Goal: Task Accomplishment & Management: Manage account settings

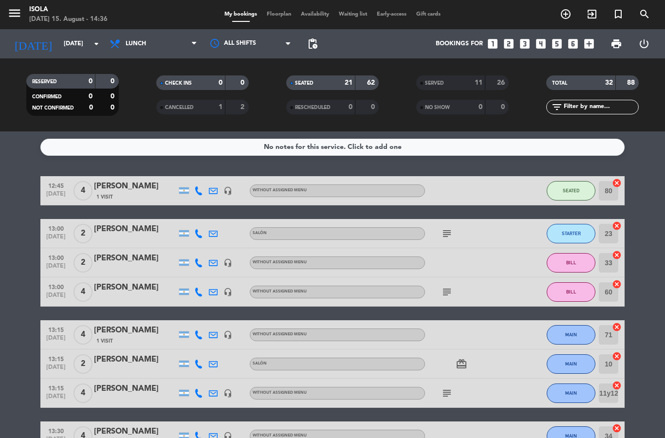
click at [145, 100] on filter-checkbox "CANCELLED 1 2" at bounding box center [202, 107] width 130 height 15
click at [160, 33] on select "All services Lunch Dinner" at bounding box center [153, 43] width 97 height 21
select select "dinner"
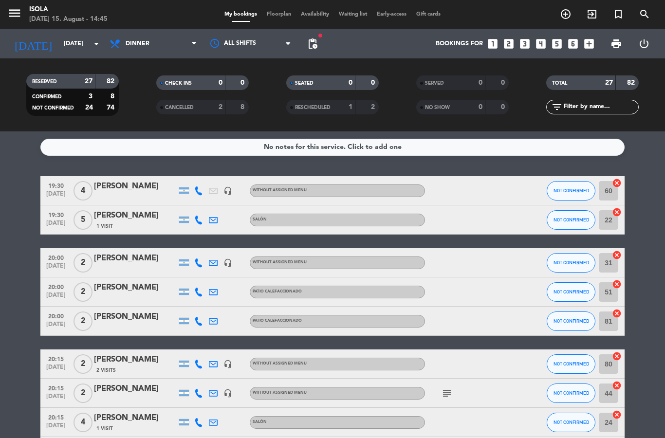
select select "dinner"
click at [143, 33] on select "All services Lunch Dinner" at bounding box center [153, 43] width 97 height 21
select select "lunch"
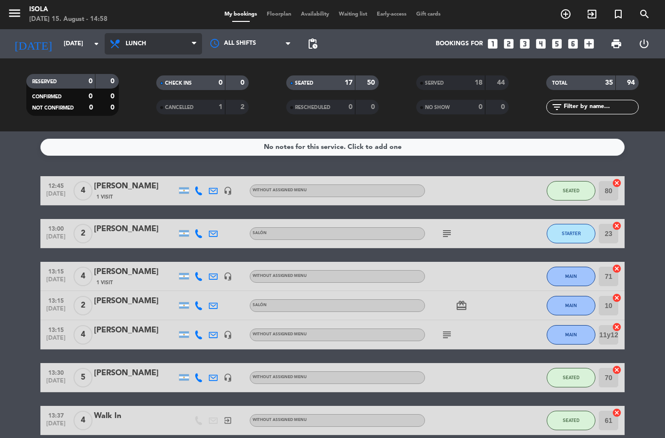
click at [170, 33] on select "All services Lunch Dinner" at bounding box center [153, 43] width 97 height 21
select select "dinner"
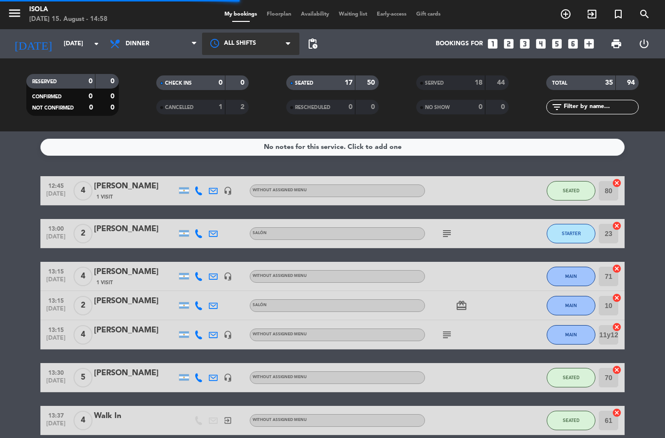
click at [282, 33] on div at bounding box center [250, 44] width 97 height 22
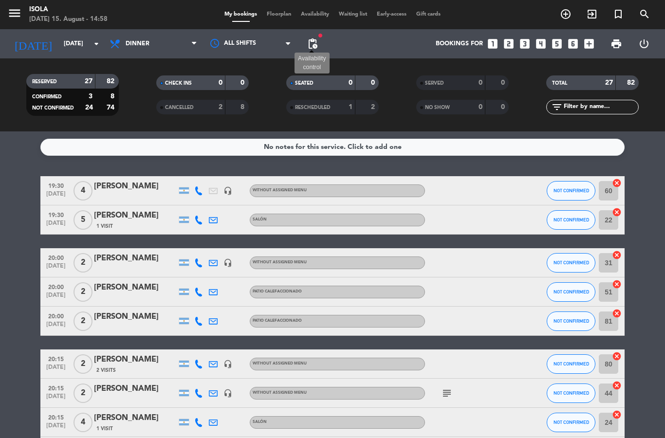
click at [312, 38] on span "pending_actions" at bounding box center [313, 44] width 12 height 12
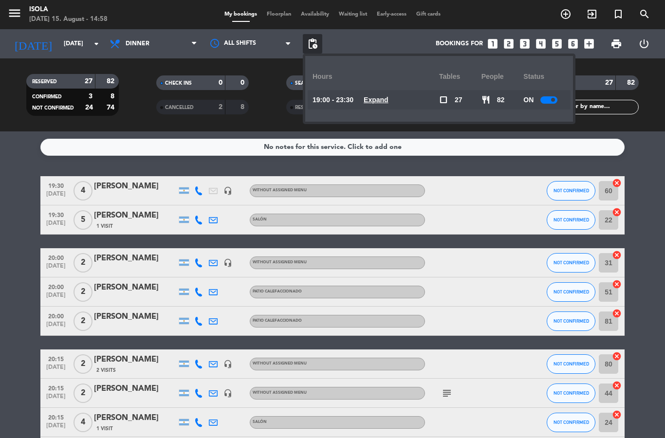
click at [319, 94] on span "19:00 - 23:30" at bounding box center [333, 99] width 41 height 11
click at [379, 96] on u "Expand" at bounding box center [376, 100] width 25 height 8
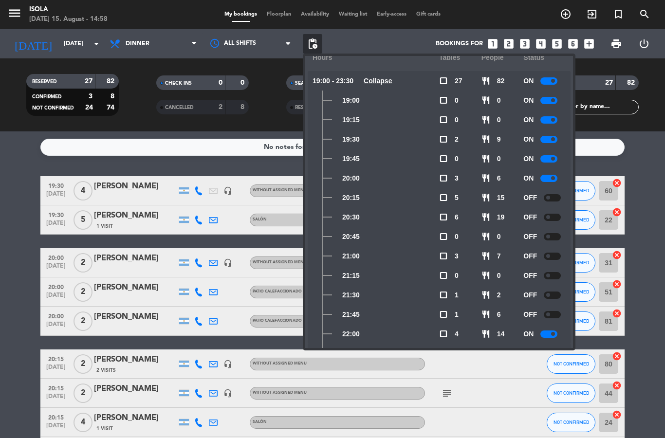
scroll to position [20, 0]
click at [544, 174] on div at bounding box center [549, 177] width 17 height 7
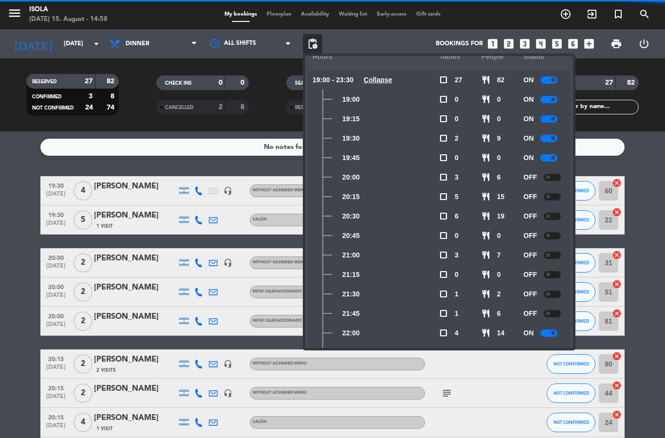
click at [524, 191] on span "OFF" at bounding box center [531, 196] width 14 height 11
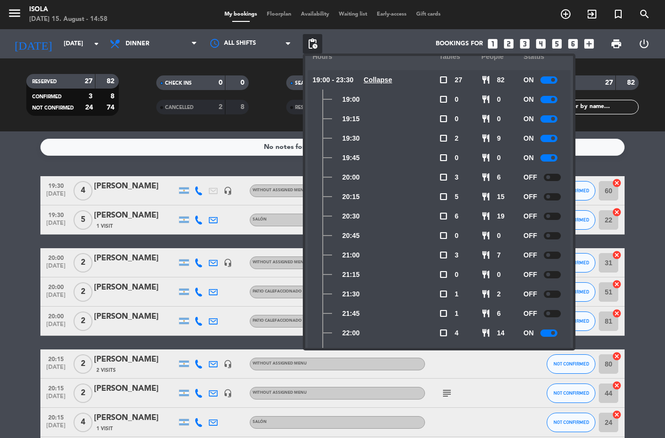
click at [552, 174] on div at bounding box center [552, 177] width 17 height 7
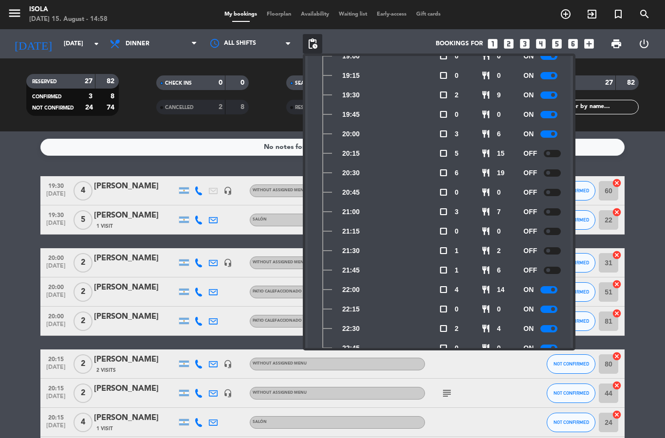
scroll to position [64, 0]
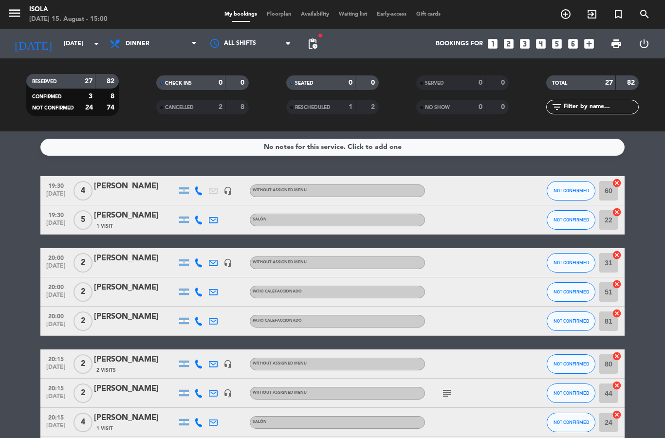
scroll to position [0, 0]
click at [170, 33] on select "All services Lunch Dinner" at bounding box center [153, 43] width 97 height 21
select select "lunch"
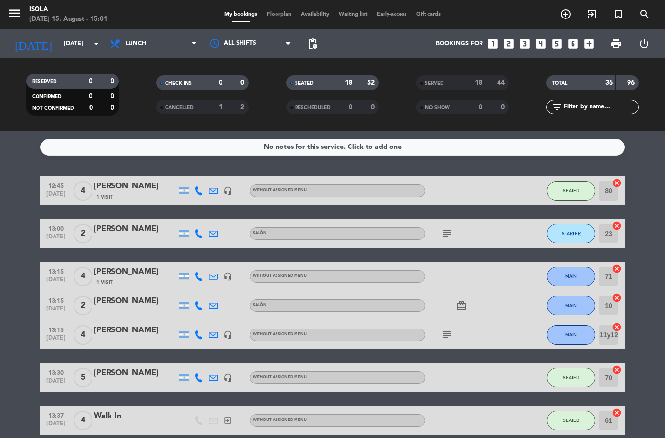
select select "lunch"
